Goal: Task Accomplishment & Management: Manage account settings

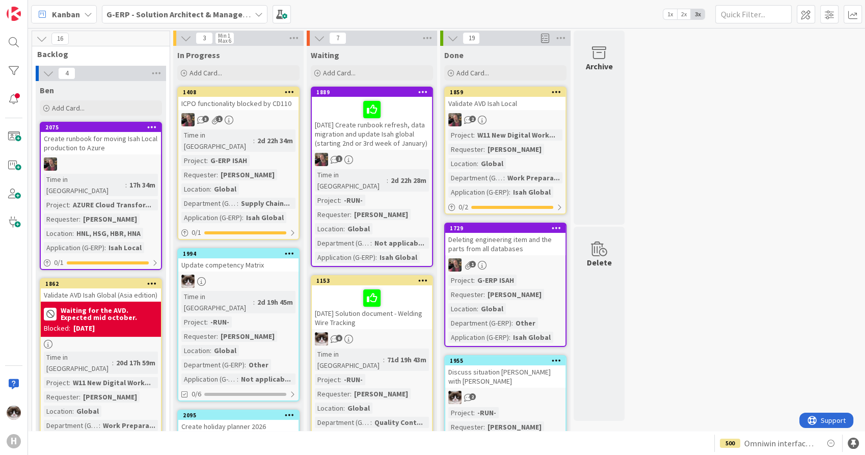
click at [183, 9] on b "G-ERP - Solution Architect & Management" at bounding box center [185, 14] width 156 height 10
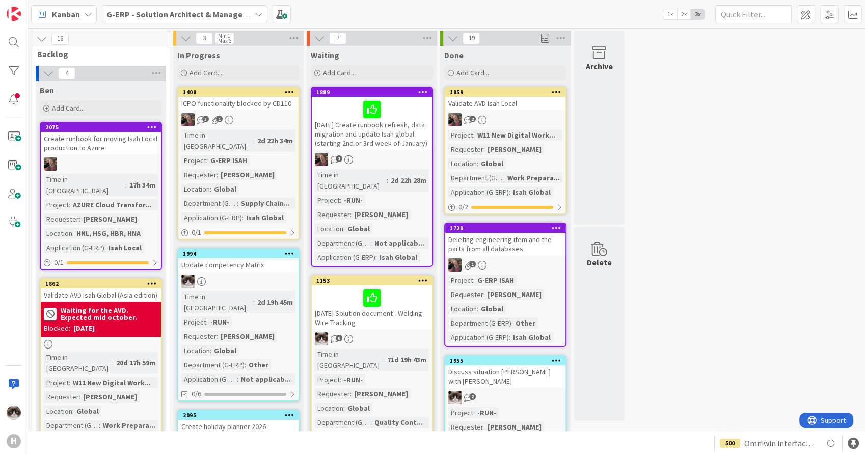
click at [197, 15] on b "G-ERP - Solution Architect & Management" at bounding box center [185, 14] width 156 height 10
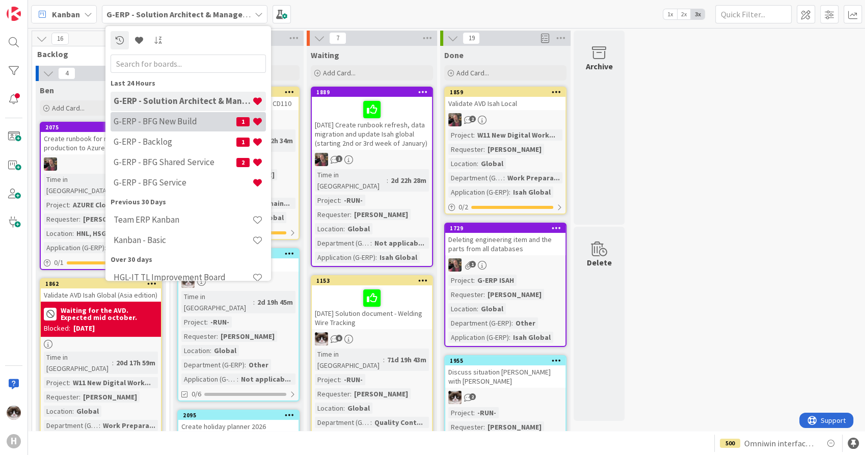
click at [199, 123] on h4 "G-ERP - BFG New Build" at bounding box center [175, 122] width 123 height 10
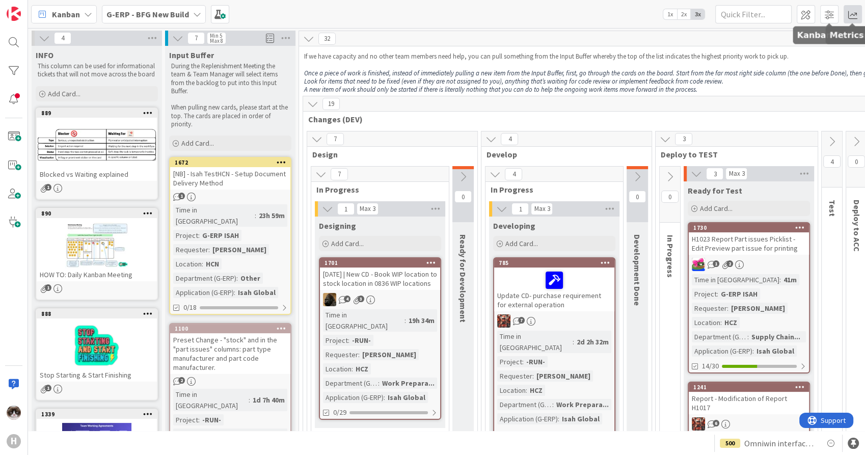
click at [852, 16] on span at bounding box center [853, 14] width 18 height 18
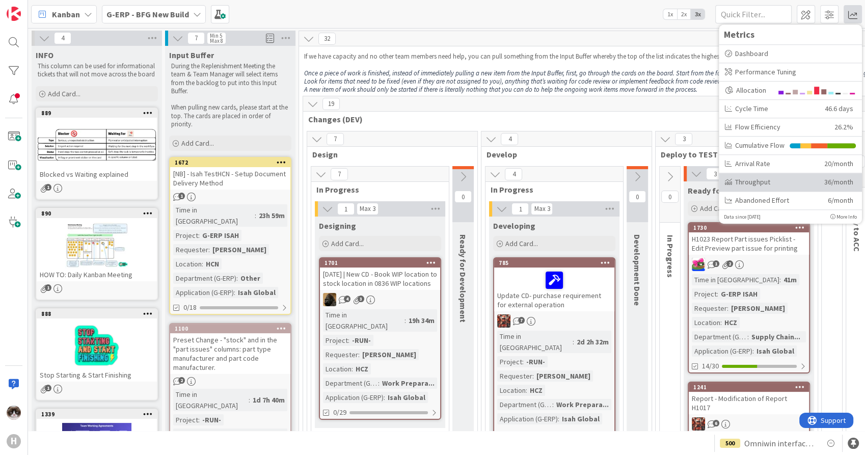
click at [766, 185] on div "Throughput" at bounding box center [771, 182] width 92 height 11
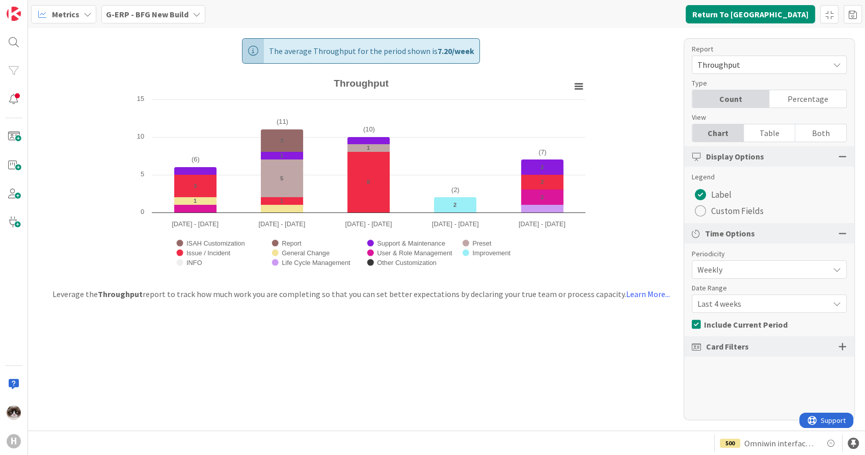
click at [748, 298] on span "Last 4 weeks" at bounding box center [761, 304] width 126 height 14
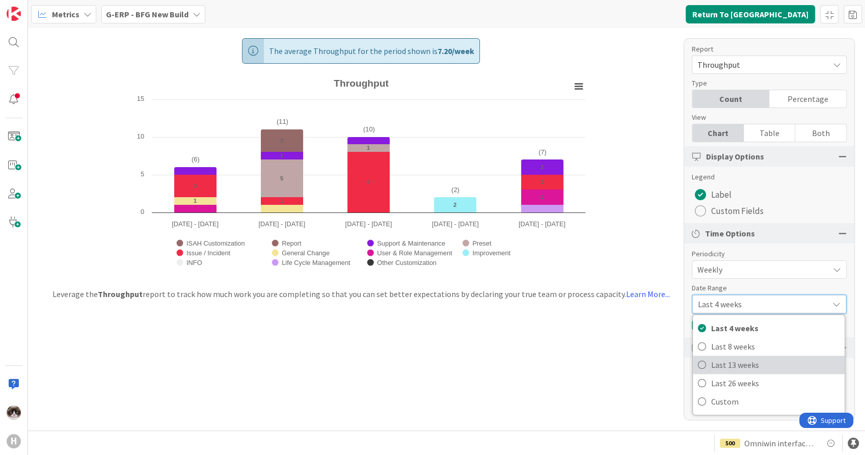
click at [746, 362] on span "Last 13 weeks" at bounding box center [775, 364] width 128 height 15
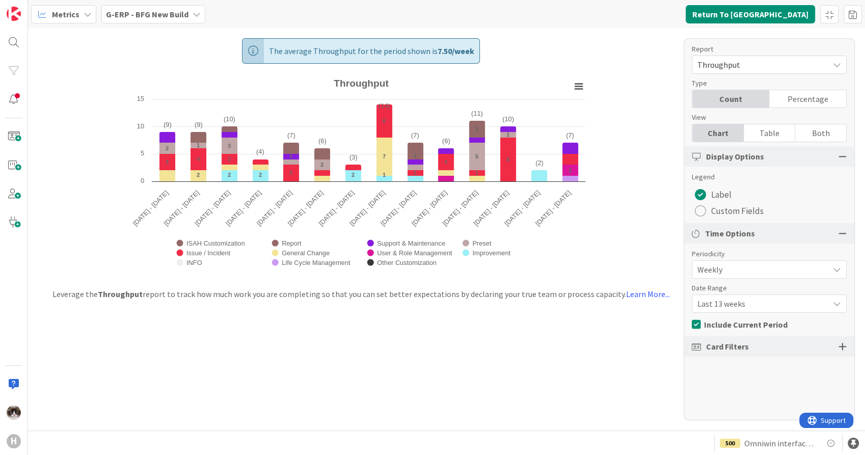
click at [170, 19] on b "G-ERP - BFG New Build" at bounding box center [147, 14] width 83 height 10
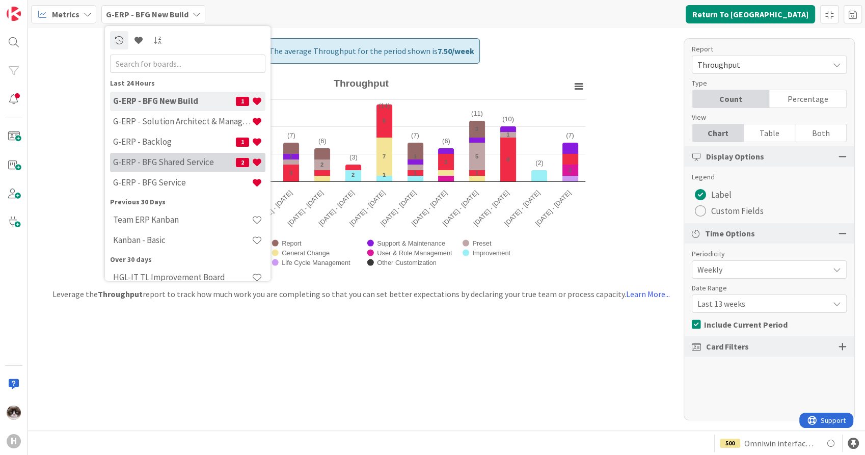
click at [187, 159] on h4 "G-ERP - BFG Shared Service" at bounding box center [174, 162] width 123 height 10
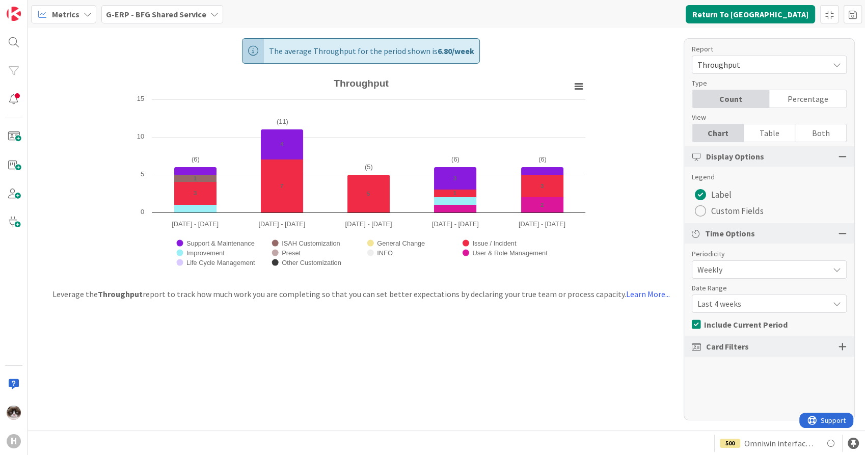
click at [781, 302] on span "Last 4 weeks" at bounding box center [761, 304] width 126 height 14
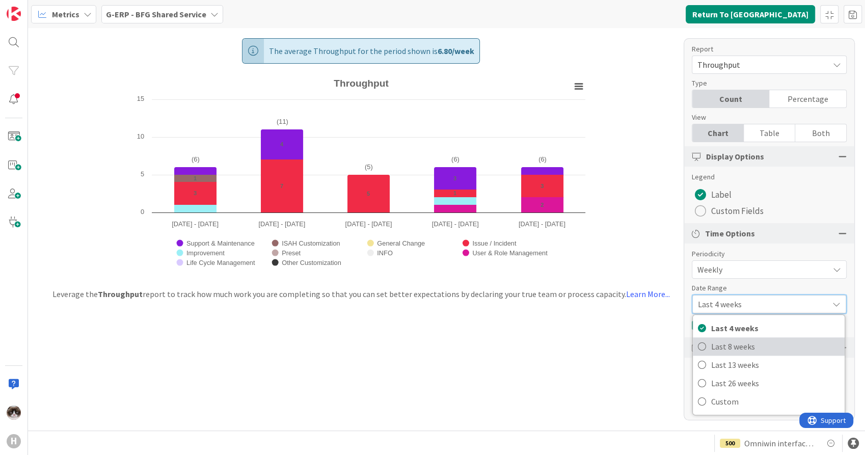
click at [774, 347] on span "Last 8 weeks" at bounding box center [775, 346] width 128 height 15
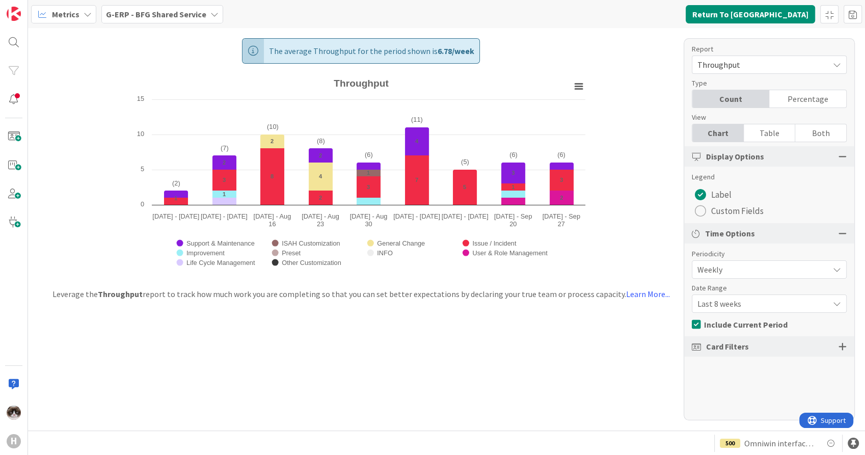
click at [213, 20] on div "G-ERP - BFG Shared Service" at bounding box center [162, 14] width 122 height 18
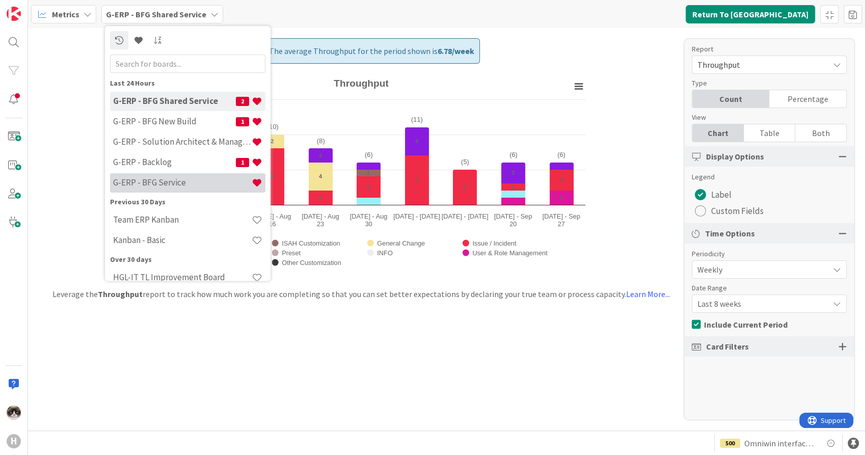
click at [201, 180] on h4 "G-ERP - BFG Service" at bounding box center [182, 183] width 139 height 10
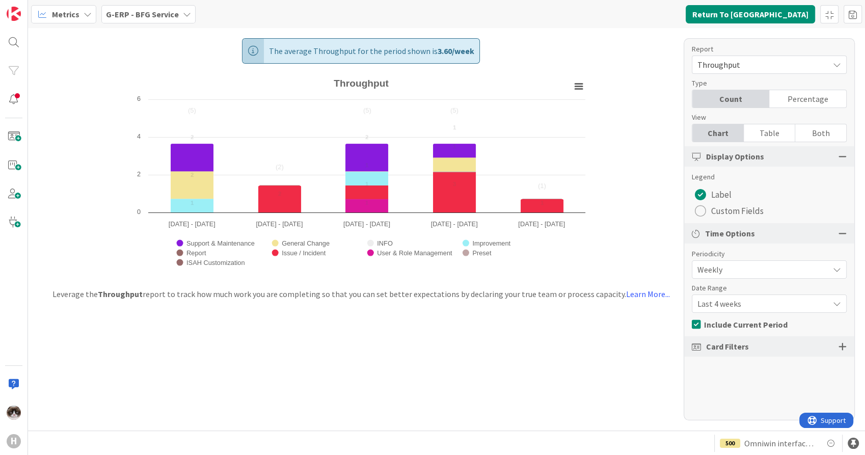
click at [761, 308] on span "Last 4 weeks" at bounding box center [761, 304] width 126 height 14
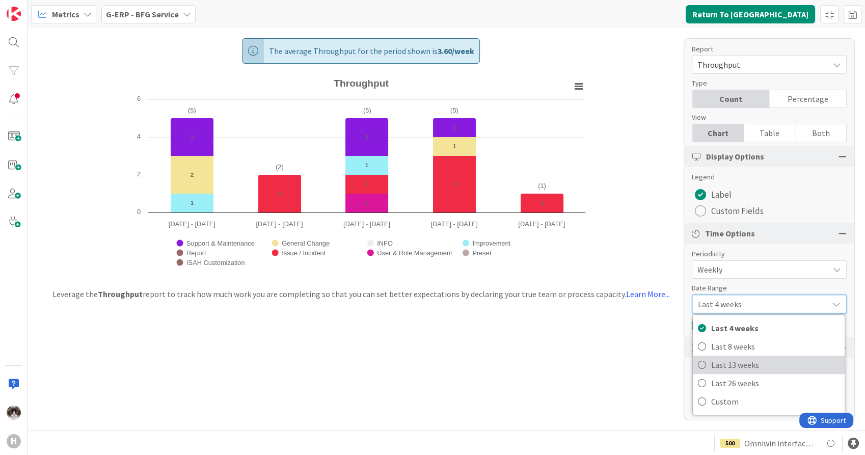
click at [743, 364] on span "Last 13 weeks" at bounding box center [775, 364] width 128 height 15
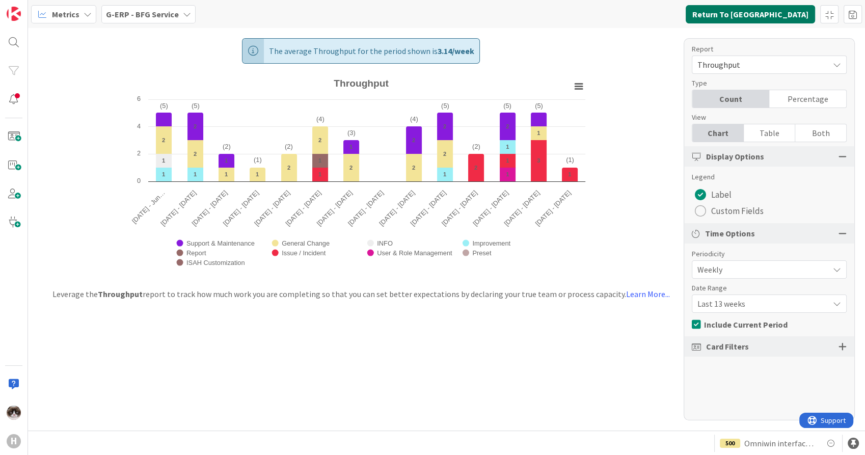
click at [764, 17] on button "Return To [GEOGRAPHIC_DATA]" at bounding box center [750, 14] width 129 height 18
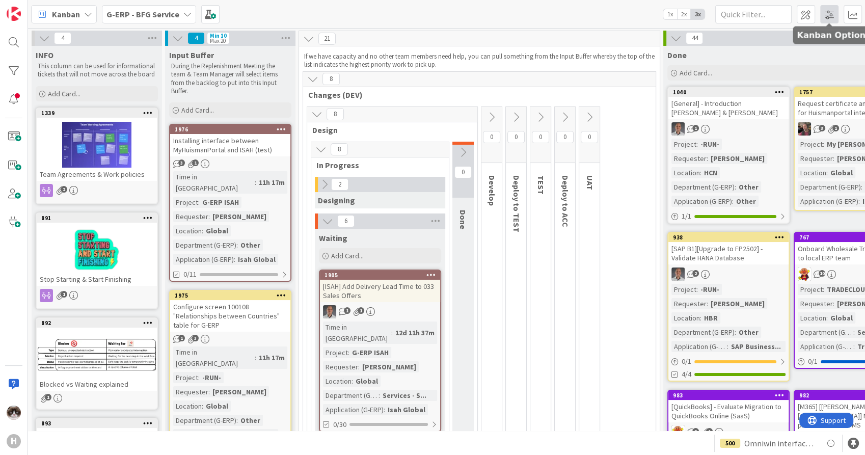
click at [823, 16] on span at bounding box center [830, 14] width 18 height 18
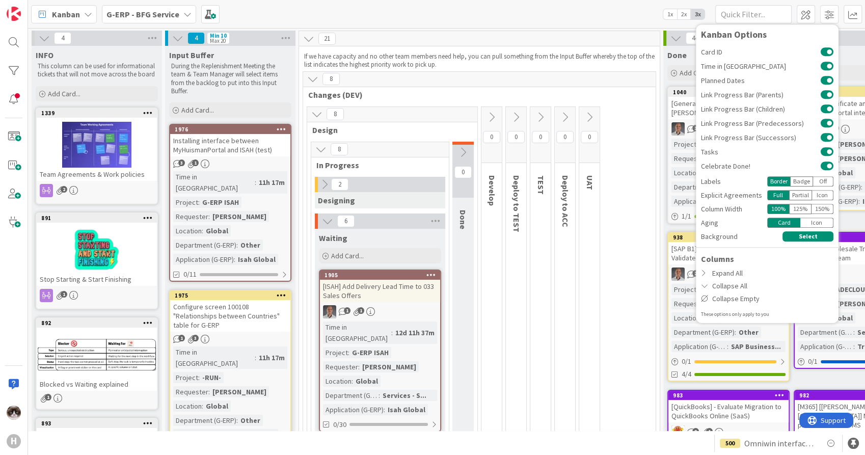
click at [567, 23] on div "Kanban G-ERP - BFG Service 1x 2x 3x Kanban Options Card ID Time in Column Plann…" at bounding box center [446, 14] width 837 height 28
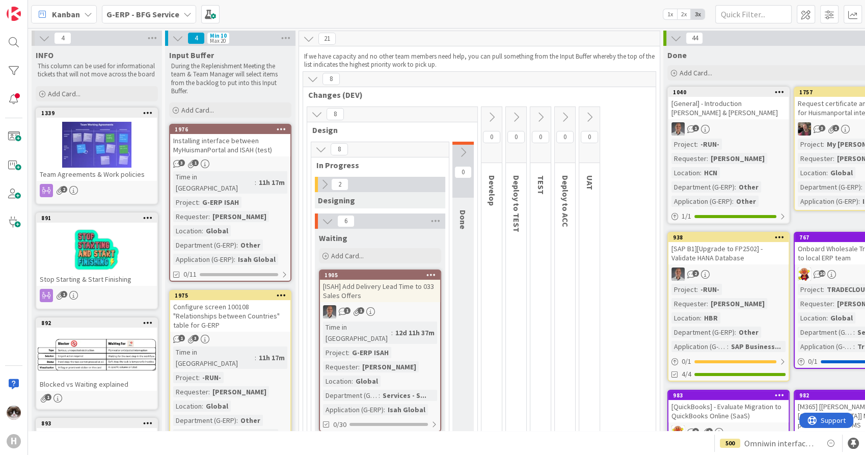
click at [167, 17] on b "G-ERP - BFG Service" at bounding box center [143, 14] width 73 height 10
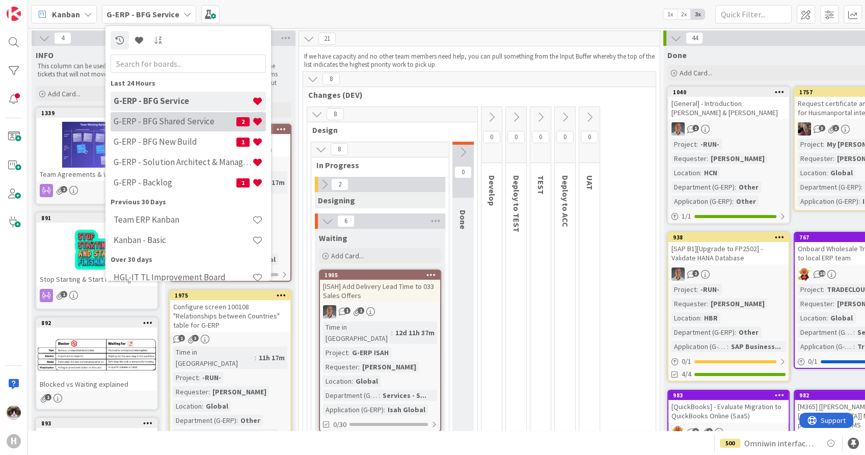
click at [196, 126] on h4 "G-ERP - BFG Shared Service" at bounding box center [175, 122] width 123 height 10
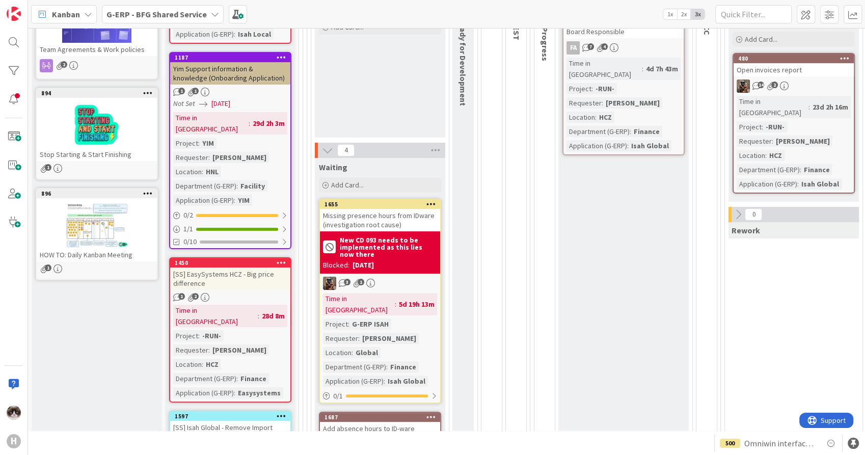
scroll to position [226, 0]
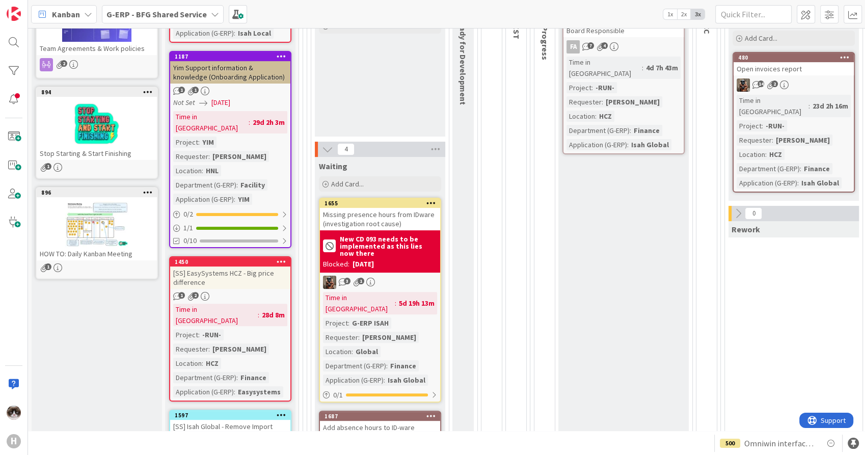
click at [423, 222] on div "Missing presence hours from IDware (investigation root cause)" at bounding box center [380, 219] width 120 height 22
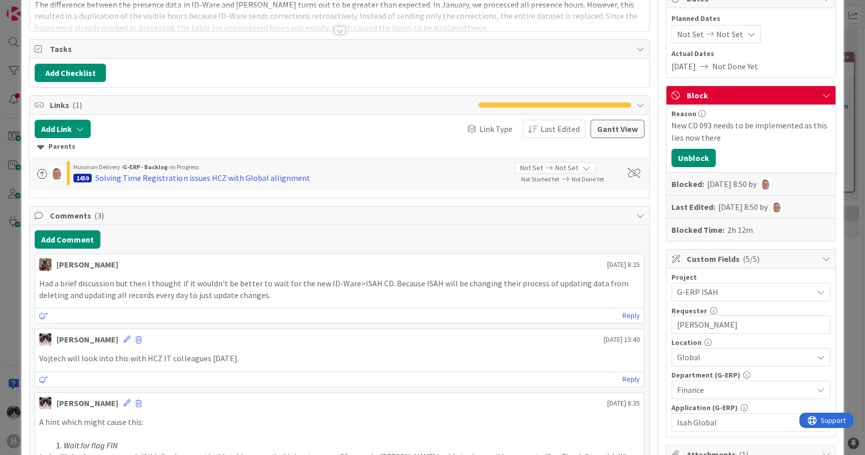
scroll to position [113, 0]
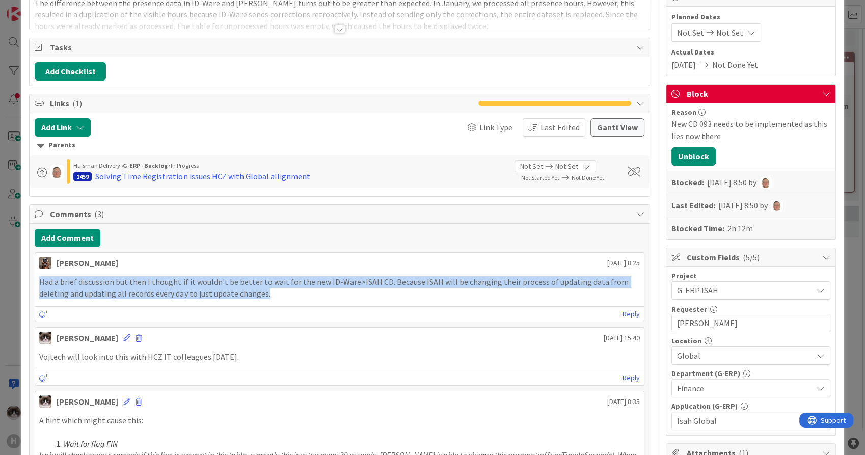
drag, startPoint x: 272, startPoint y: 295, endPoint x: 25, endPoint y: 276, distance: 246.9
click at [291, 296] on p "Had a brief discussion but then I thought if it wouldn't be better to wait for …" at bounding box center [339, 287] width 600 height 23
drag, startPoint x: 270, startPoint y: 295, endPoint x: 38, endPoint y: 281, distance: 232.3
click at [38, 281] on div "Had a brief discussion but then I thought if it wouldn't be better to wait for …" at bounding box center [339, 287] width 609 height 31
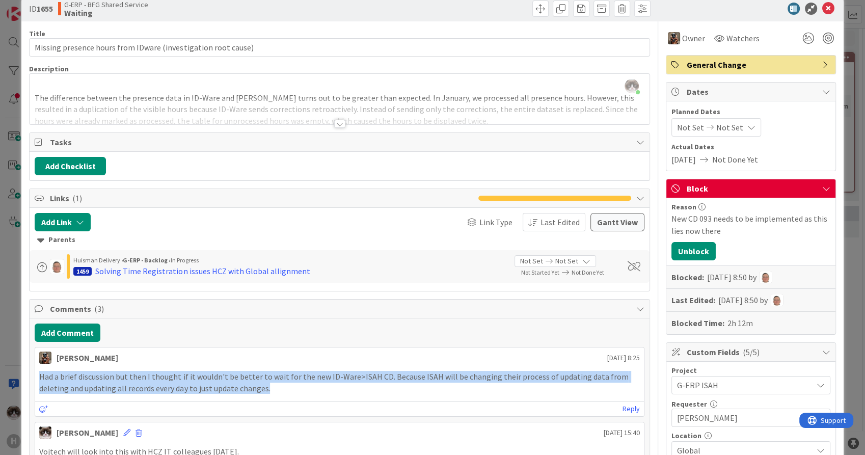
scroll to position [0, 0]
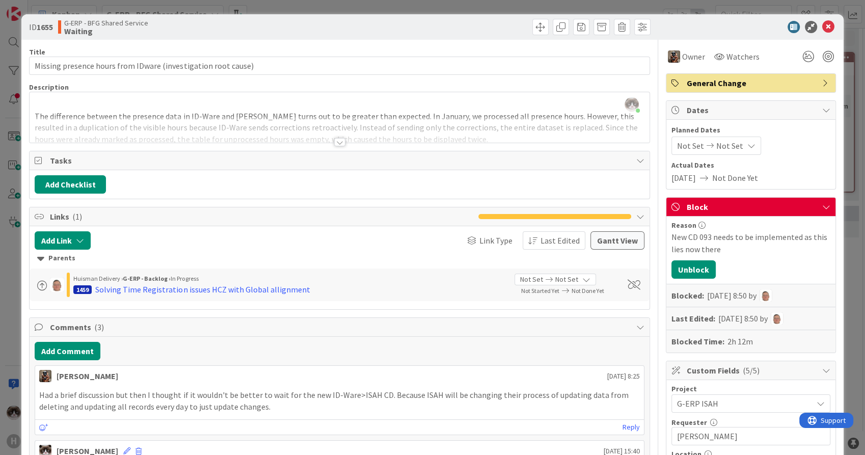
click at [327, 140] on div at bounding box center [340, 130] width 620 height 26
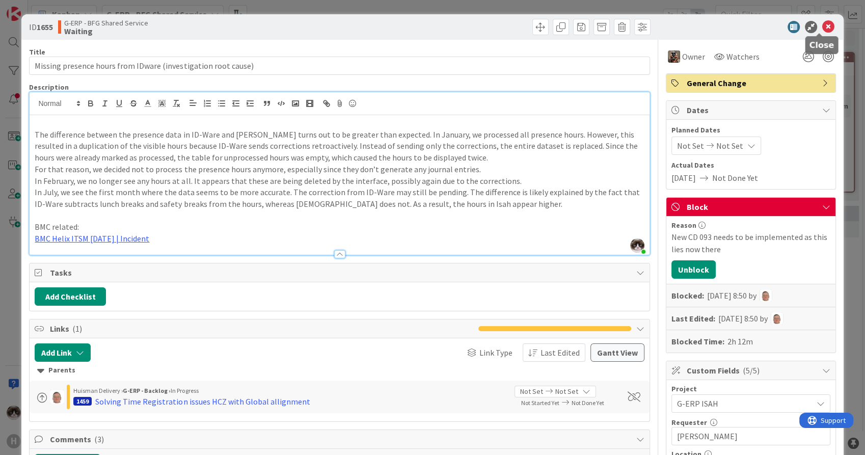
click at [823, 28] on icon at bounding box center [829, 27] width 12 height 12
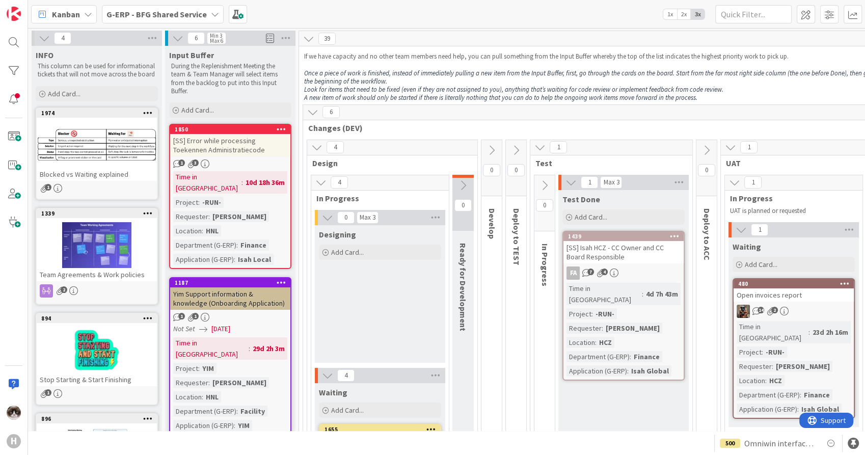
click at [181, 16] on b "G-ERP - BFG Shared Service" at bounding box center [157, 14] width 100 height 10
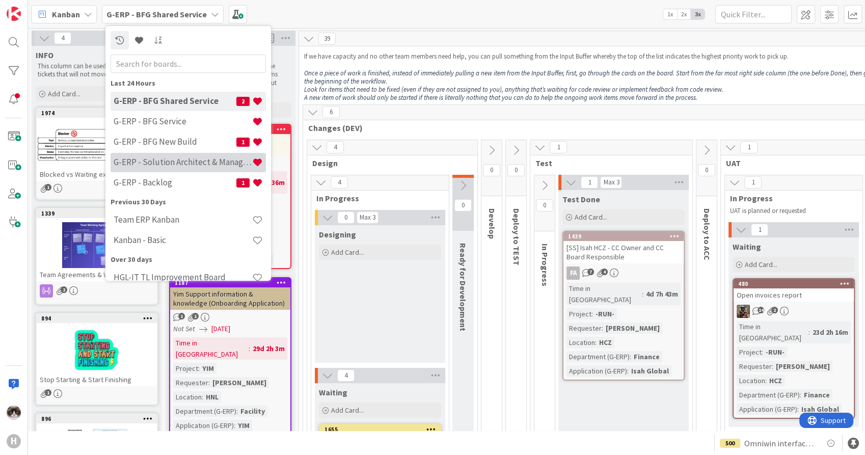
click at [198, 159] on h4 "G-ERP - Solution Architect & Management" at bounding box center [183, 162] width 139 height 10
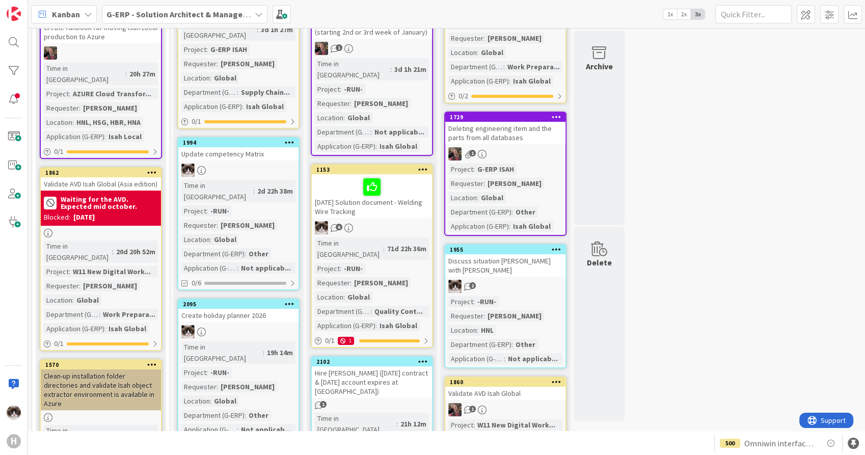
scroll to position [113, 0]
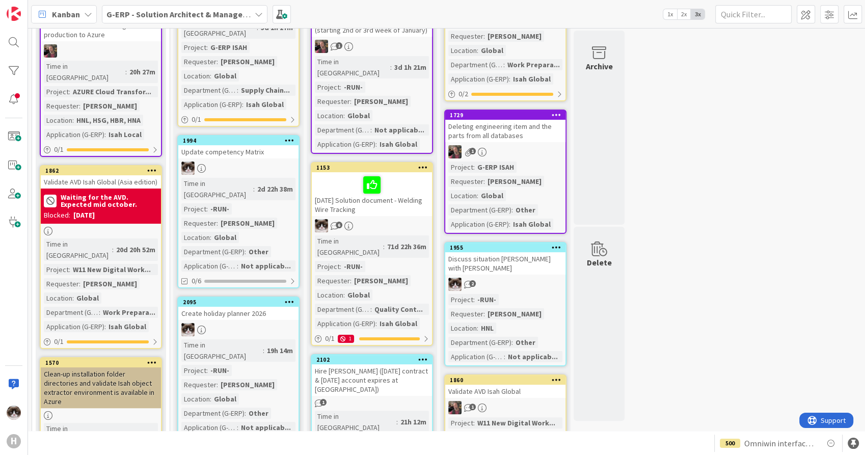
click at [256, 323] on div at bounding box center [238, 329] width 120 height 13
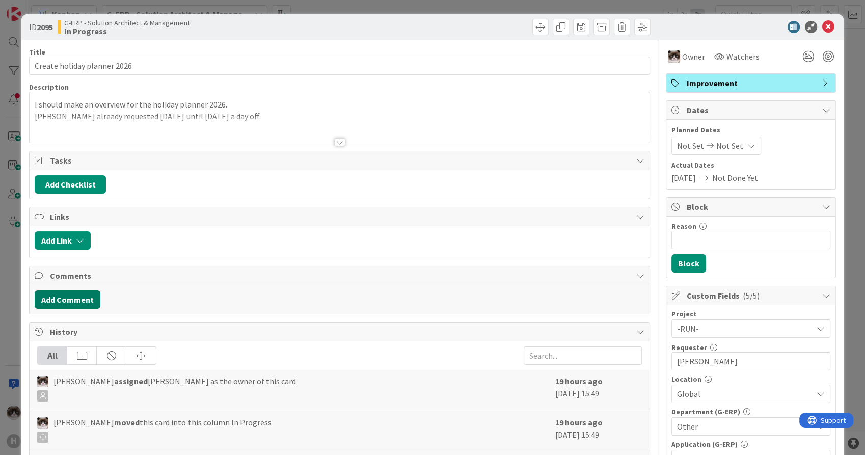
click at [78, 301] on button "Add Comment" at bounding box center [68, 300] width 66 height 18
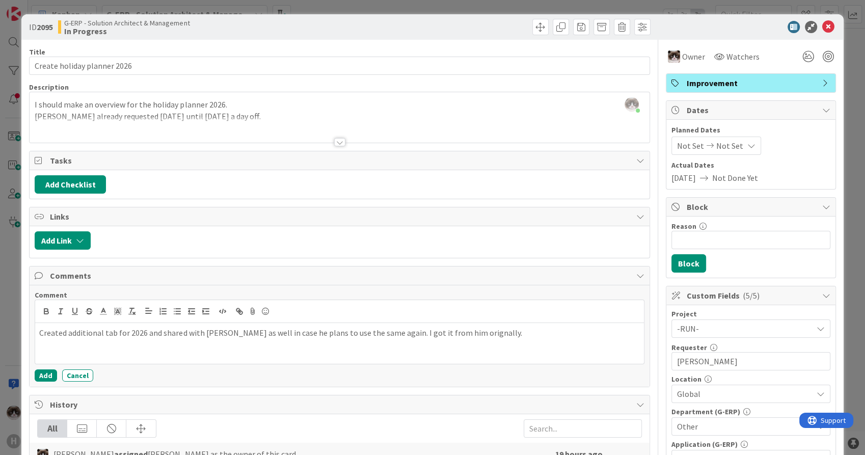
click at [454, 335] on p "Created additional tab for 2026 and shared with [PERSON_NAME] as well in case h…" at bounding box center [339, 333] width 600 height 12
click at [45, 376] on button "Add" at bounding box center [46, 376] width 22 height 12
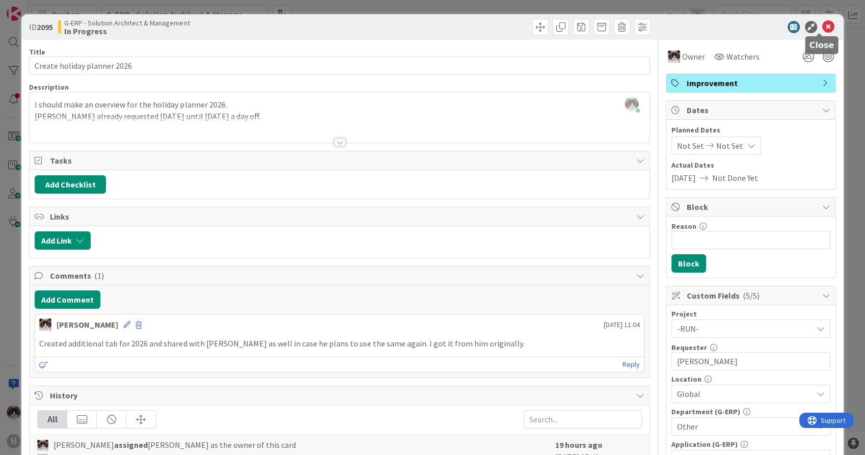
click at [823, 24] on icon at bounding box center [829, 27] width 12 height 12
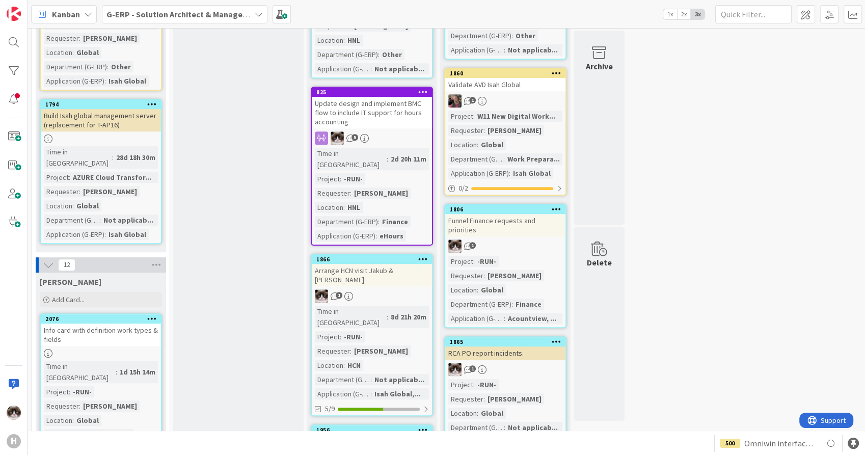
scroll to position [736, 0]
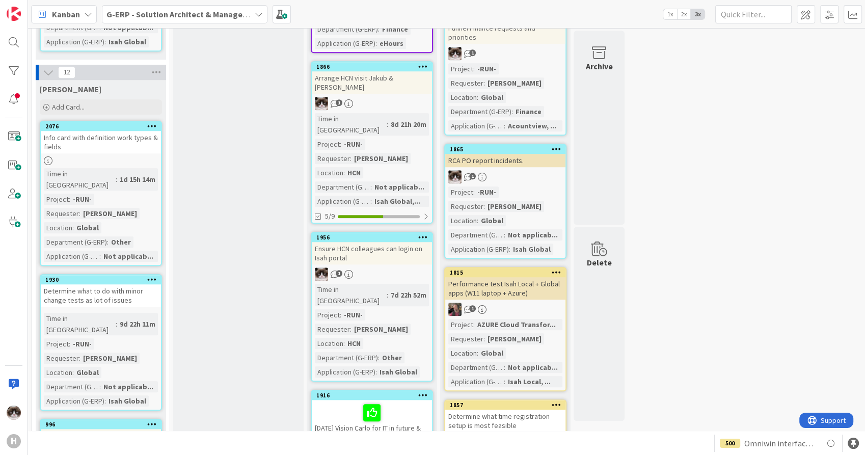
click at [400, 242] on div "Ensure HCN colleagues can login on Isah portal" at bounding box center [372, 253] width 120 height 22
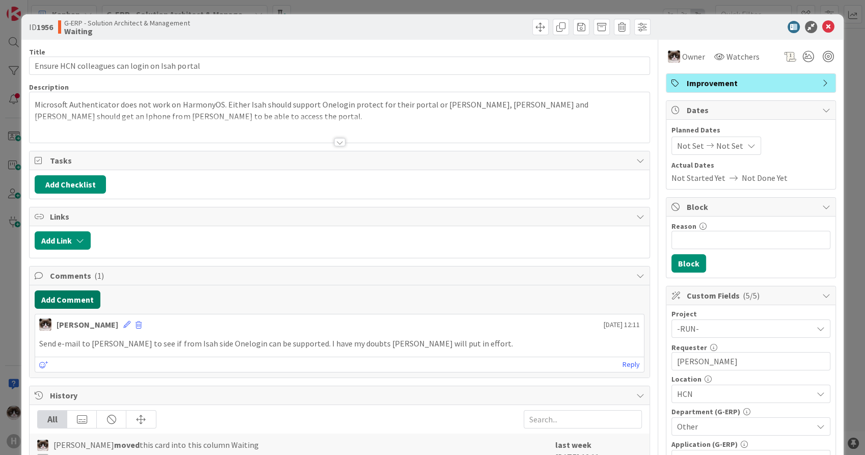
click at [77, 300] on button "Add Comment" at bounding box center [68, 300] width 66 height 18
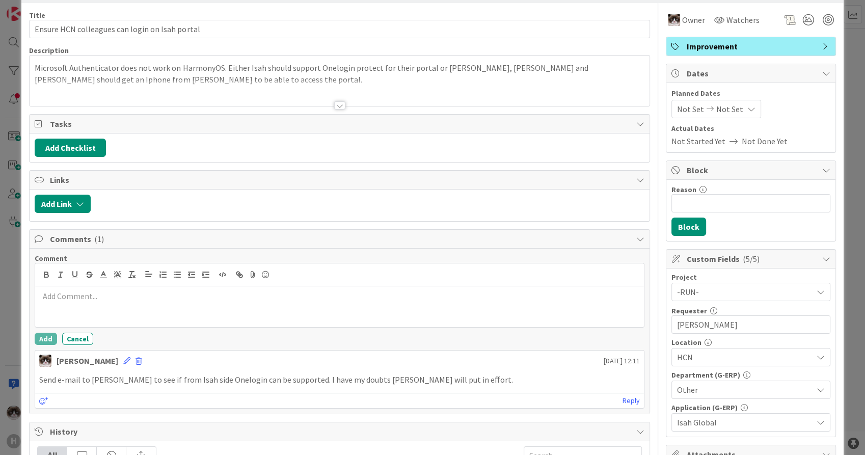
scroll to position [57, 0]
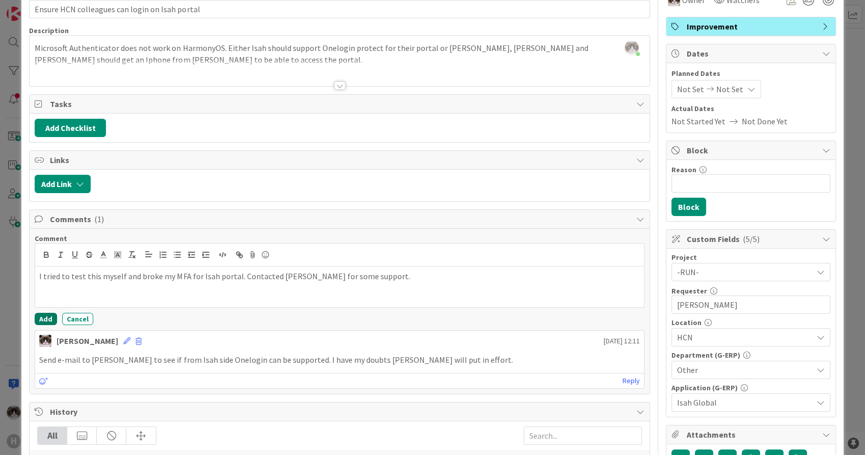
click at [50, 315] on button "Add" at bounding box center [46, 319] width 22 height 12
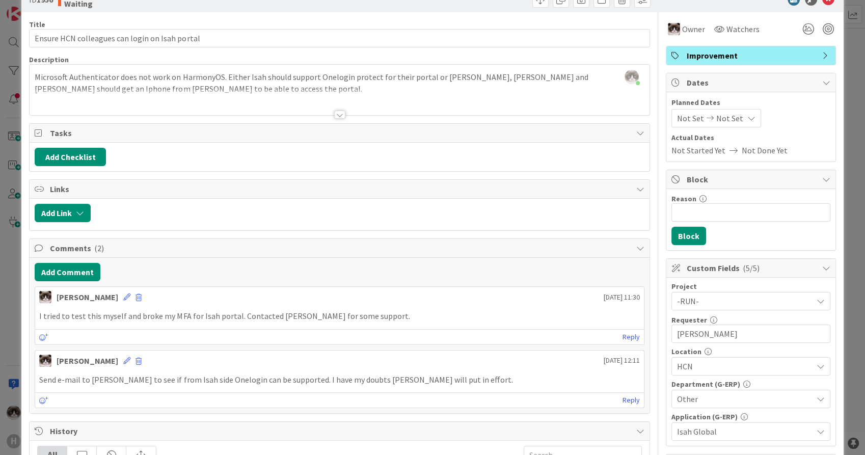
scroll to position [0, 0]
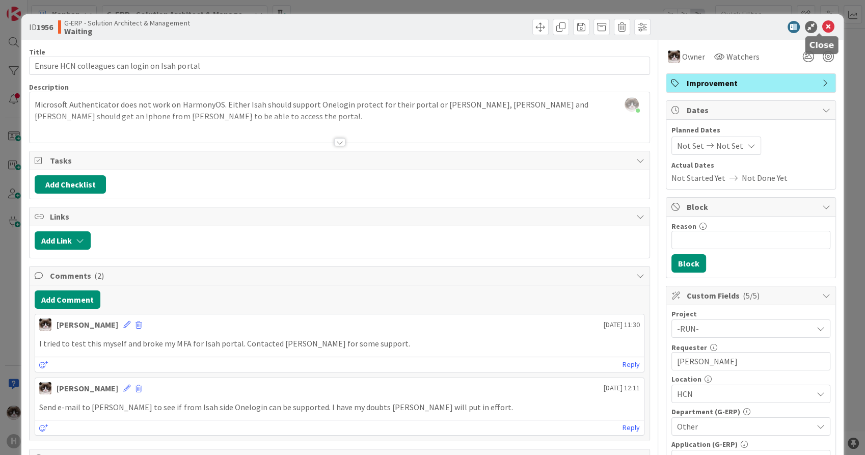
click at [823, 24] on icon at bounding box center [829, 27] width 12 height 12
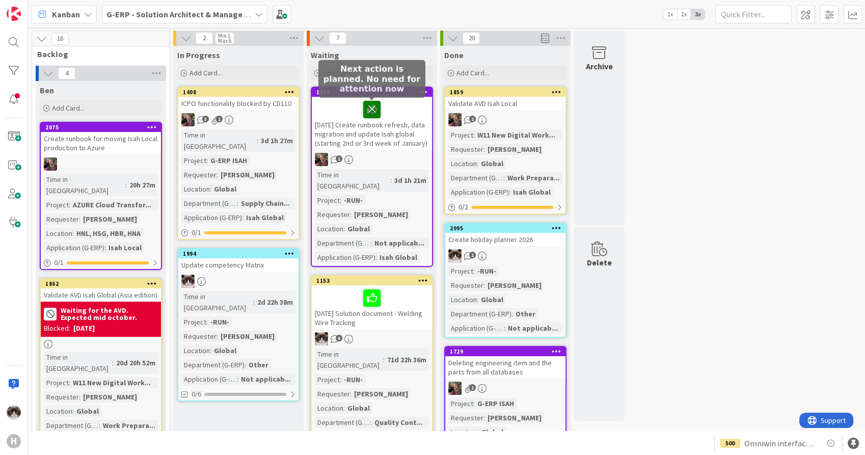
click at [369, 107] on icon at bounding box center [371, 109] width 17 height 16
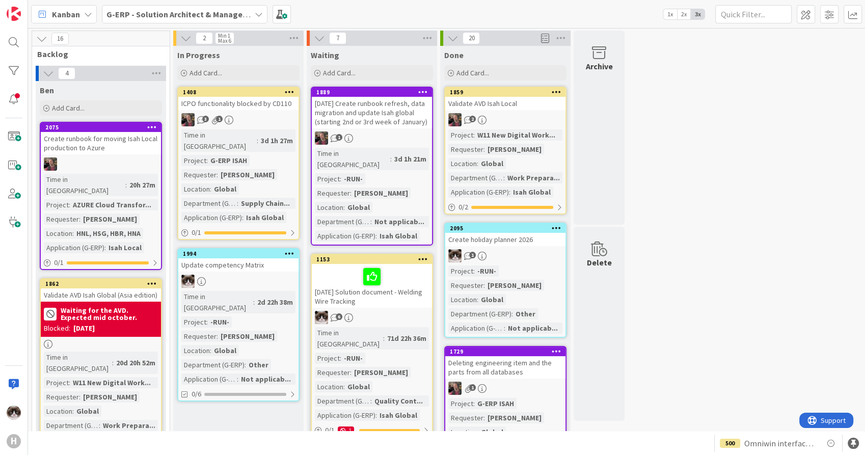
click at [400, 133] on div "1" at bounding box center [372, 137] width 120 height 13
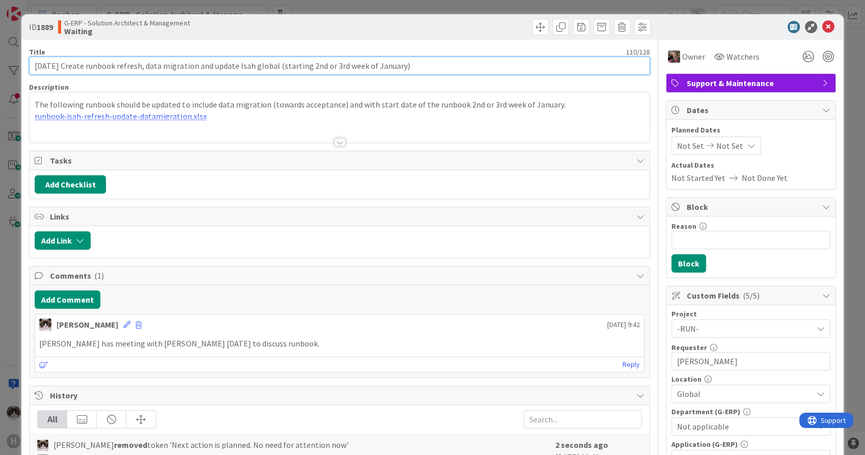
click at [74, 65] on input "[DATE] Create runbook refresh, data migration and update Isah global (starting …" at bounding box center [339, 66] width 621 height 18
type input "Create runbook refresh, data migration and update Isah global (starting 2nd or …"
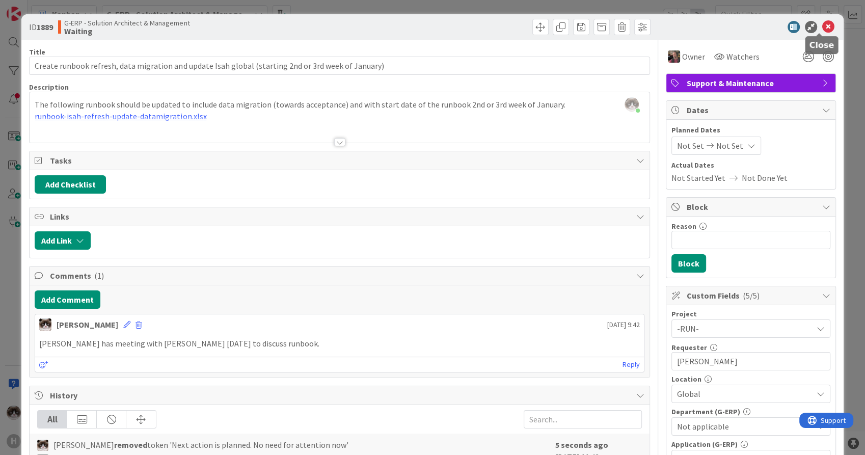
click at [823, 24] on icon at bounding box center [829, 27] width 12 height 12
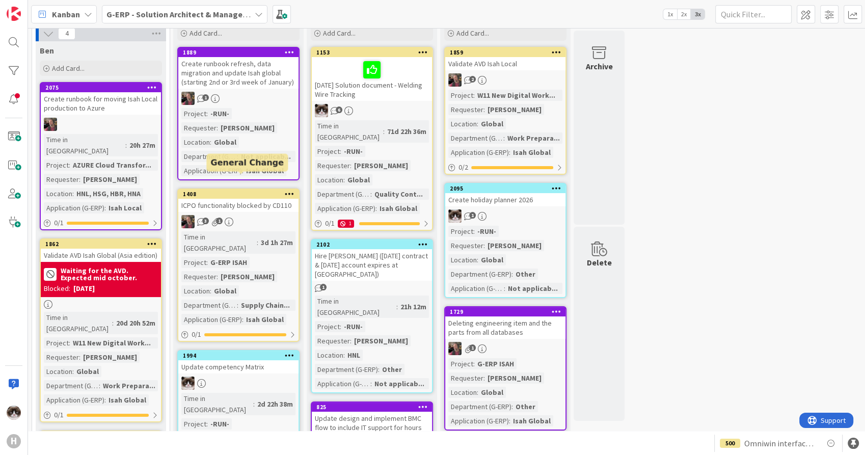
scroll to position [57, 0]
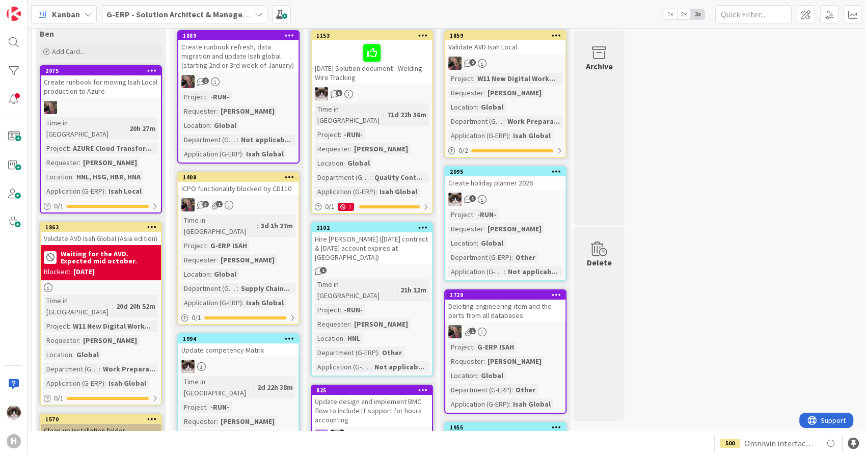
click at [263, 200] on div "3 1" at bounding box center [238, 204] width 120 height 13
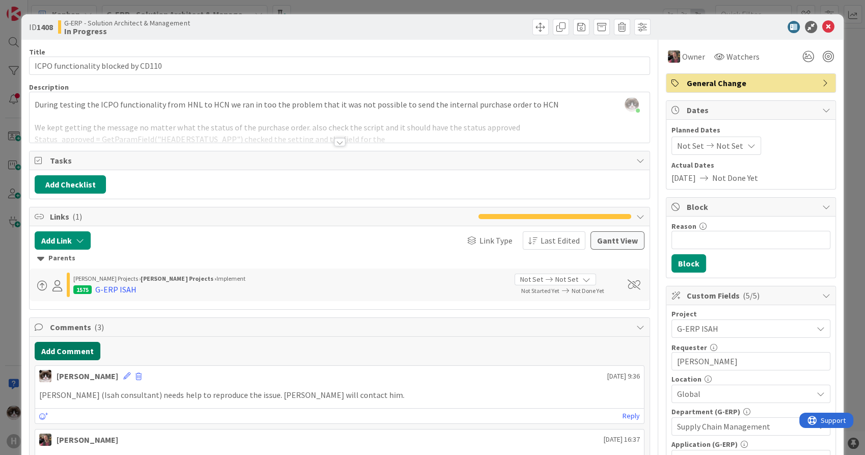
click at [68, 352] on button "Add Comment" at bounding box center [68, 351] width 66 height 18
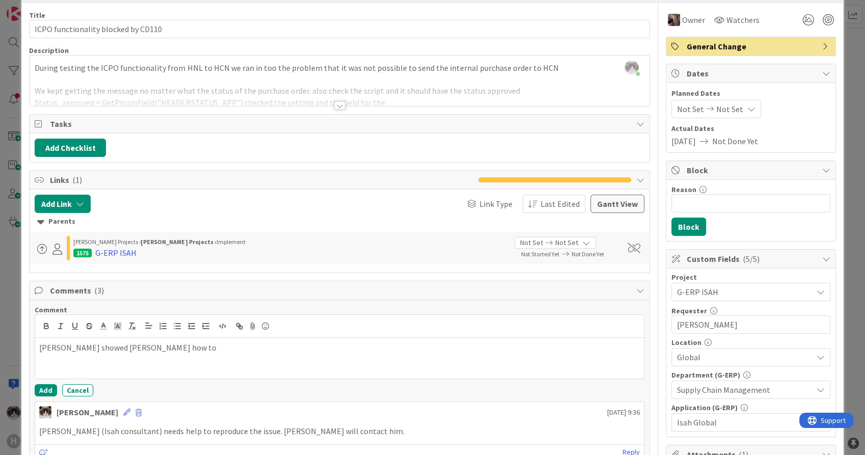
scroll to position [57, 0]
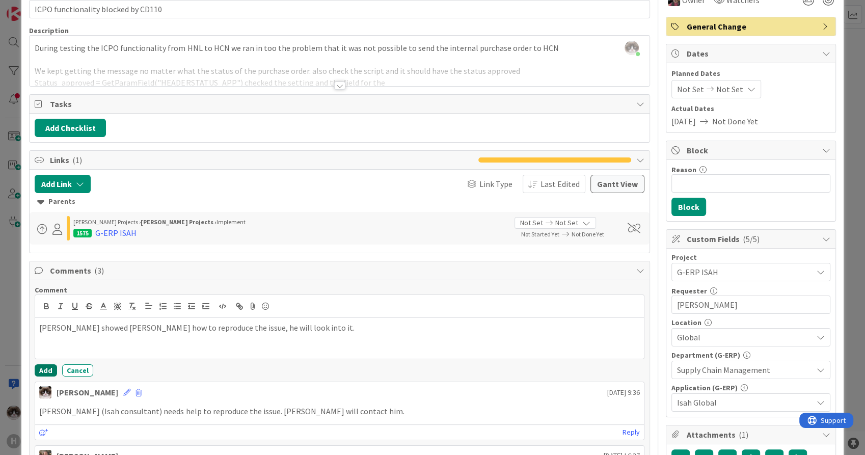
click at [43, 373] on button "Add" at bounding box center [46, 370] width 22 height 12
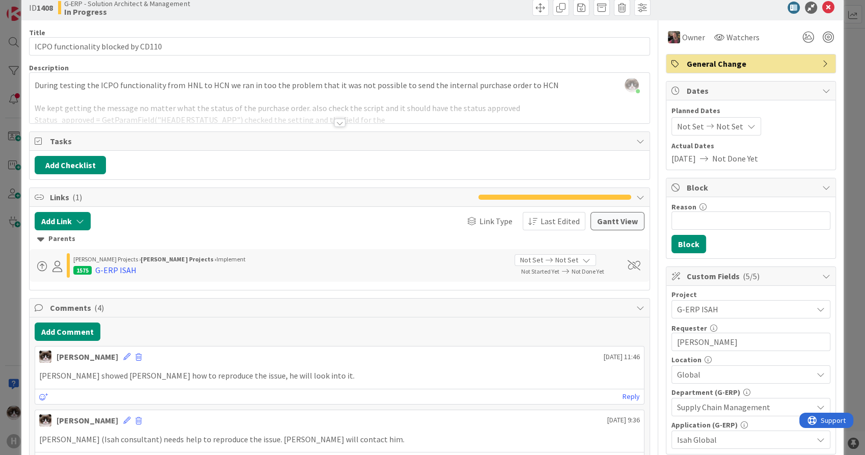
scroll to position [0, 0]
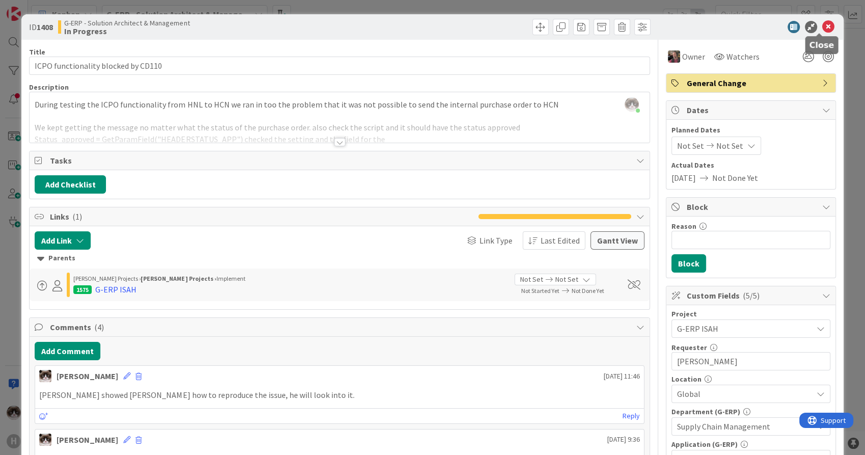
click at [823, 28] on icon at bounding box center [829, 27] width 12 height 12
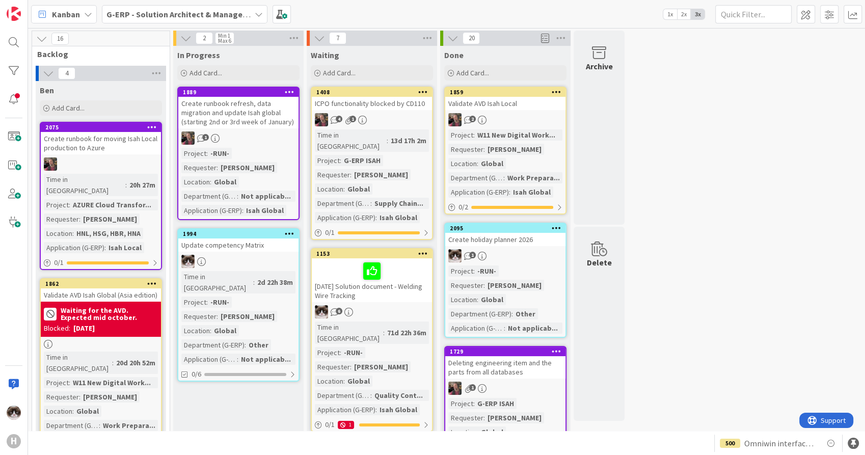
click at [279, 156] on div "Project : -RUN- Requester : [PERSON_NAME] Location : Global Department (G-ERP) …" at bounding box center [238, 182] width 114 height 68
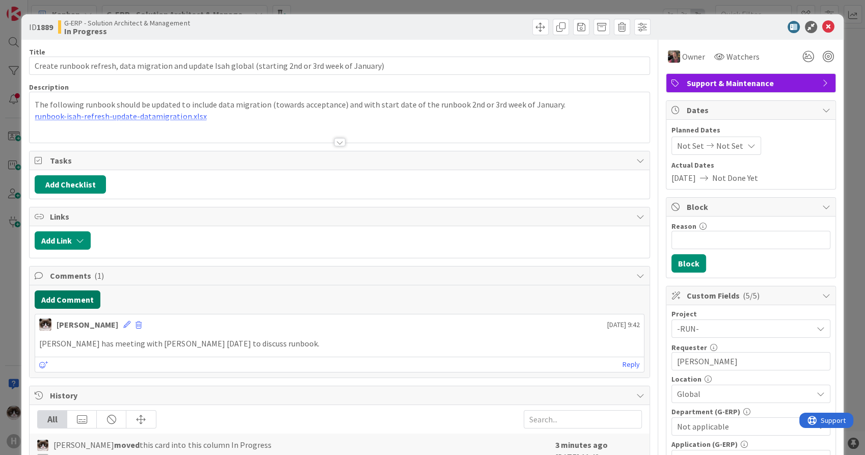
click at [73, 307] on button "Add Comment" at bounding box center [68, 300] width 66 height 18
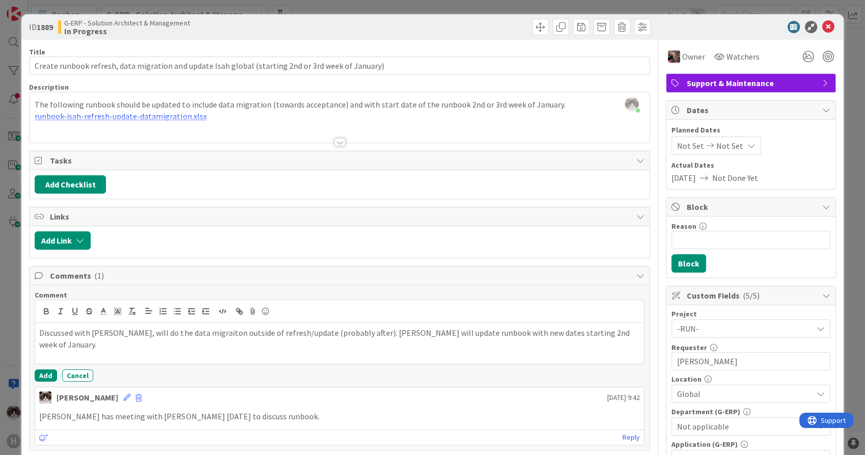
click at [181, 332] on p "Discussed with [PERSON_NAME], will do the data migraiton outside of refresh/upd…" at bounding box center [339, 338] width 600 height 23
click at [49, 370] on button "Add" at bounding box center [46, 376] width 22 height 12
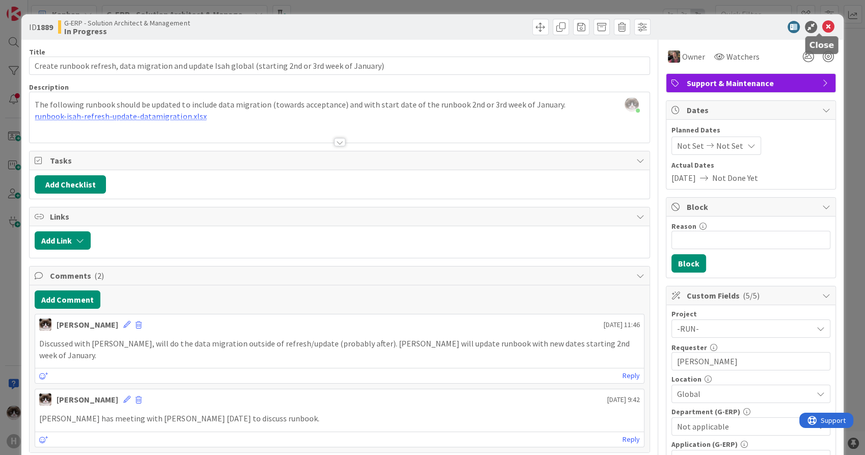
click at [823, 29] on icon at bounding box center [829, 27] width 12 height 12
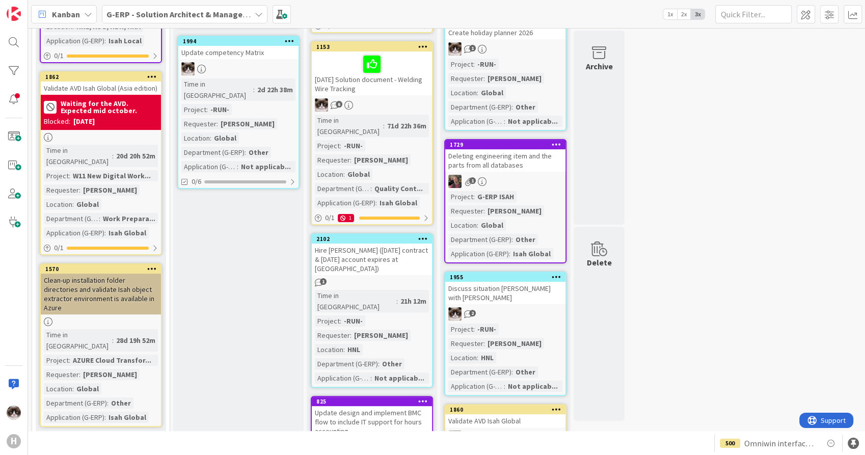
scroll to position [226, 0]
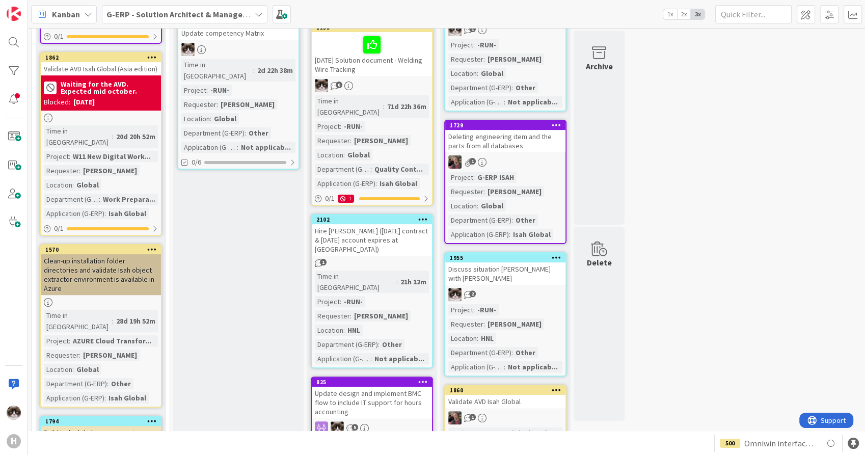
click at [398, 227] on div "Hire [PERSON_NAME] ([DATE] contract & [DATE] account expires at [GEOGRAPHIC_DAT…" at bounding box center [372, 240] width 120 height 32
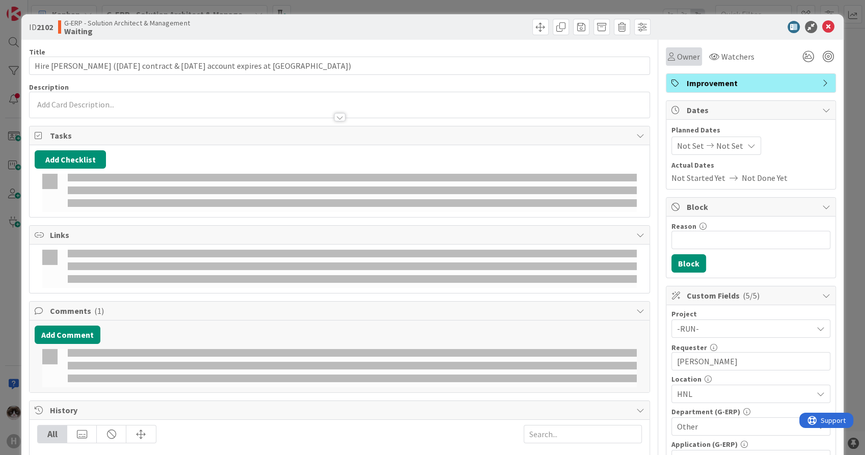
click at [668, 64] on div "Owner" at bounding box center [684, 56] width 36 height 18
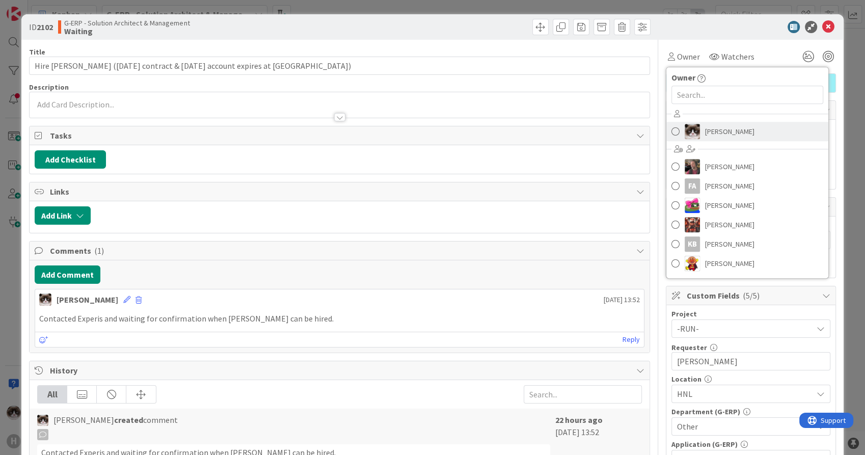
click at [705, 129] on span "[PERSON_NAME]" at bounding box center [729, 131] width 49 height 15
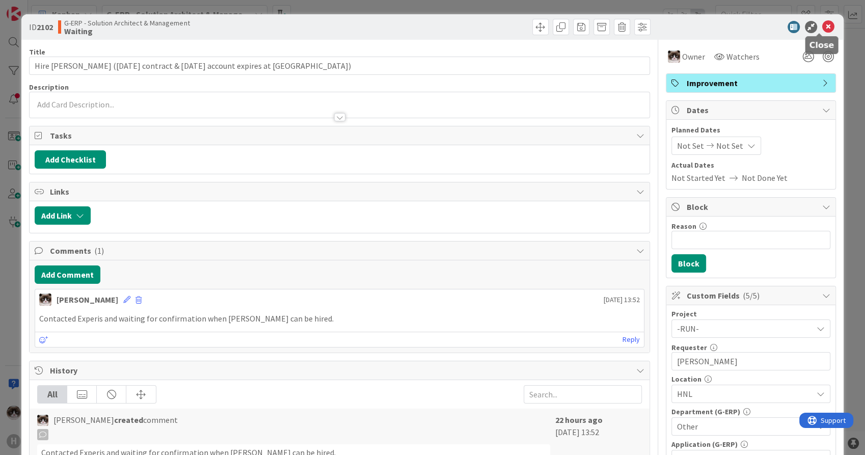
click at [823, 24] on icon at bounding box center [829, 27] width 12 height 12
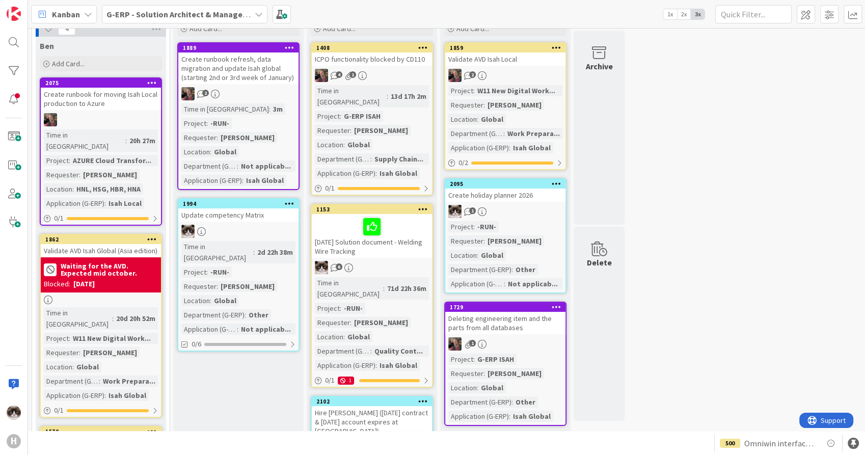
scroll to position [113, 0]
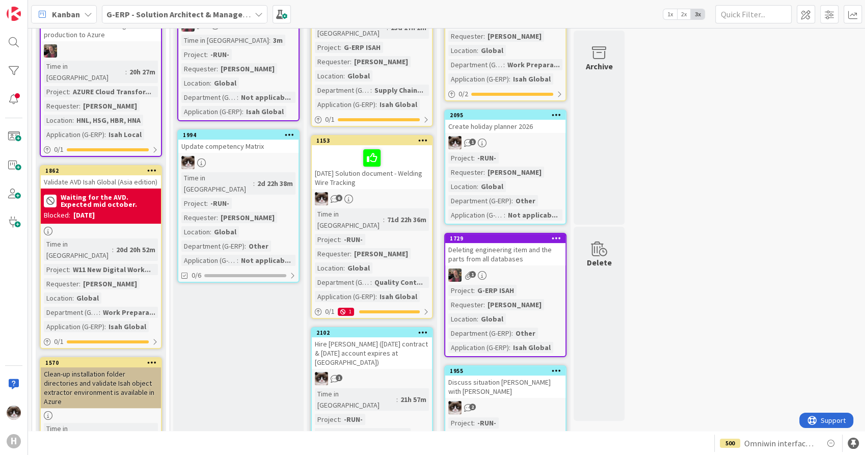
click at [105, 227] on div at bounding box center [101, 231] width 120 height 9
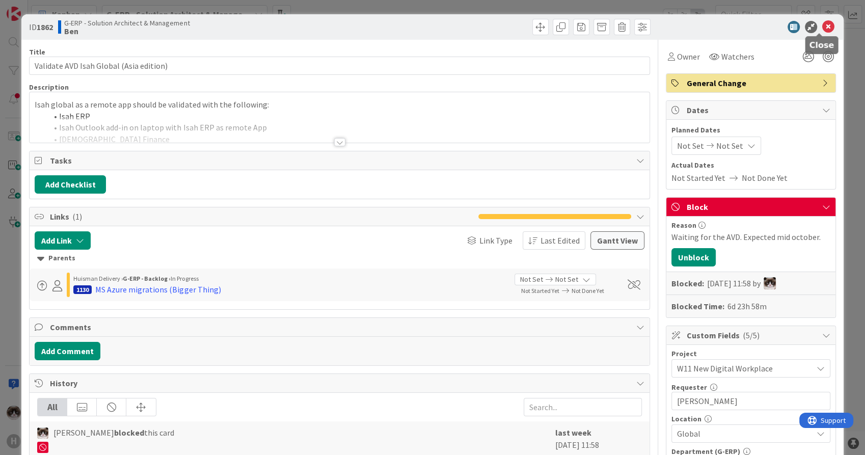
click at [823, 32] on icon at bounding box center [829, 27] width 12 height 12
